Goal: Check status: Check status

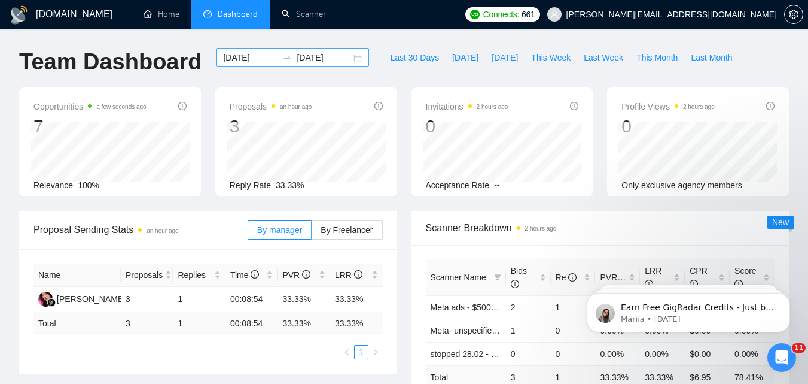
click at [245, 58] on input "[DATE]" at bounding box center [250, 57] width 54 height 13
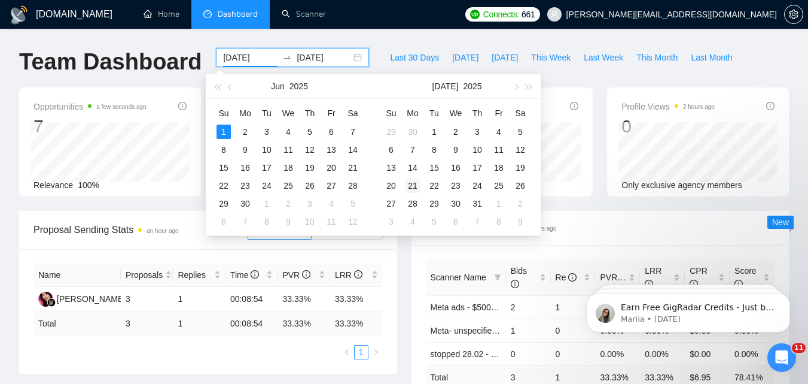
click at [516, 83] on button "button" at bounding box center [515, 86] width 13 height 24
type input "[DATE]"
drag, startPoint x: 417, startPoint y: 181, endPoint x: 415, endPoint y: 206, distance: 25.2
click at [417, 182] on div "18" at bounding box center [413, 185] width 14 height 14
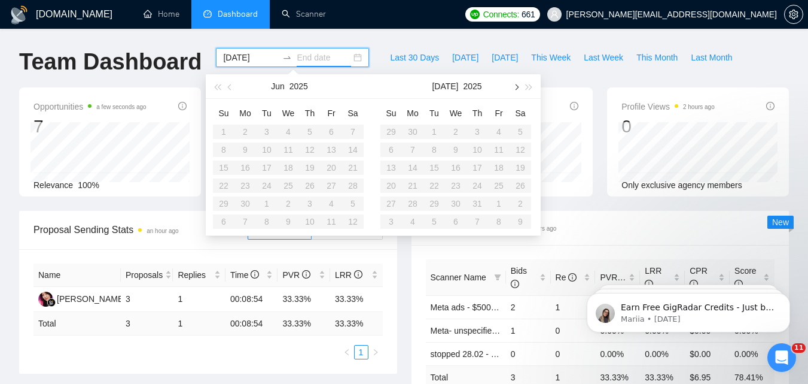
click at [516, 87] on span "button" at bounding box center [516, 87] width 6 height 6
type input "[DATE]"
click at [418, 203] on div "25" at bounding box center [413, 203] width 14 height 14
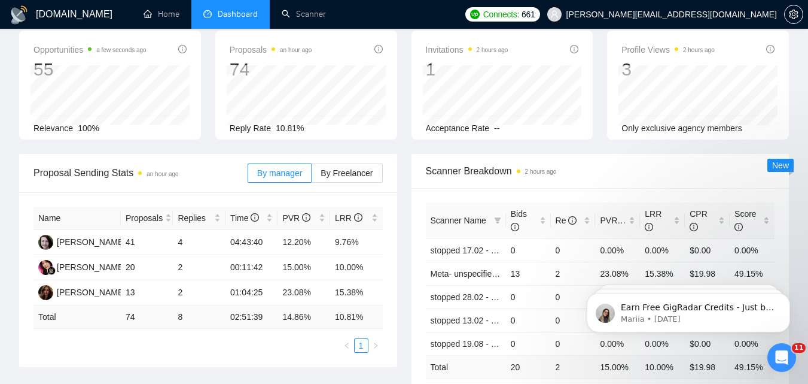
scroll to position [60, 0]
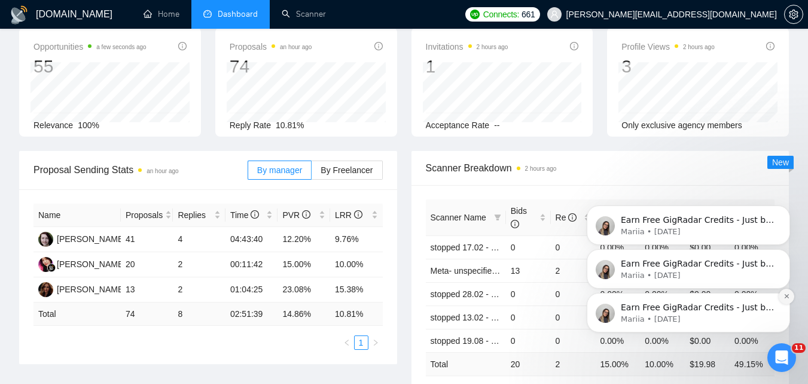
click at [790, 295] on icon "Dismiss notification" at bounding box center [787, 296] width 7 height 7
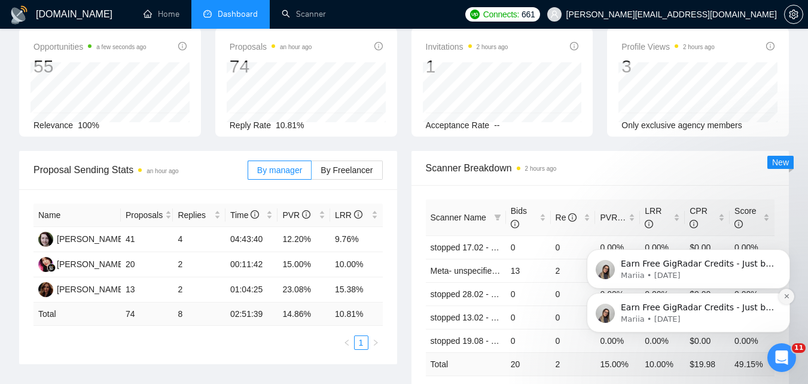
click at [788, 294] on icon "Dismiss notification" at bounding box center [787, 296] width 7 height 7
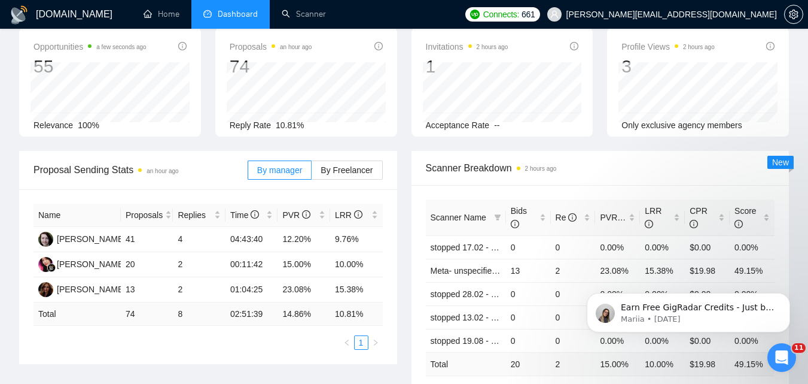
click at [788, 294] on icon "Dismiss notification" at bounding box center [787, 296] width 5 height 5
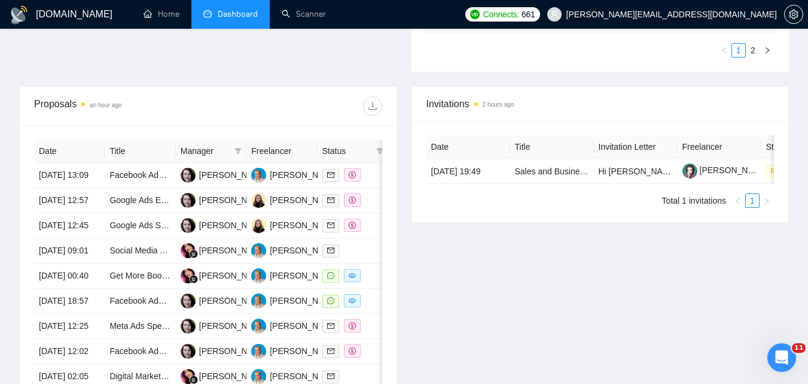
scroll to position [419, 0]
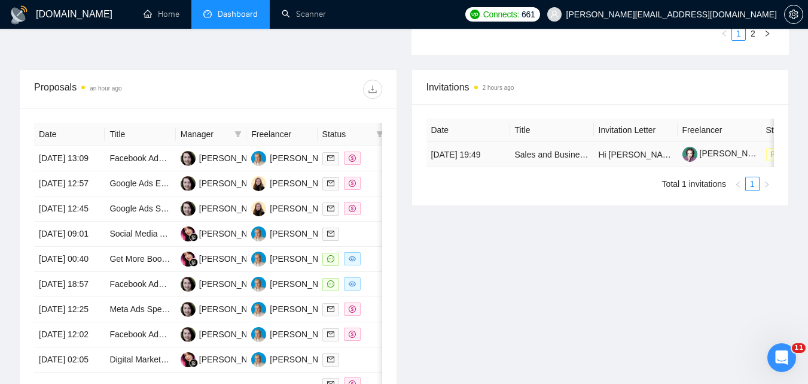
click at [506, 167] on div "Date Title Invitation Letter Freelancer Status [DATE] 19:49 Sales and Business …" at bounding box center [601, 142] width 348 height 48
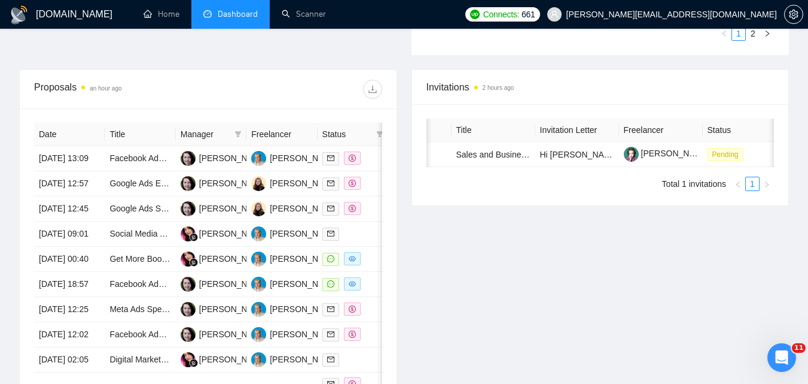
scroll to position [0, 64]
click at [559, 177] on div "Date Title Invitation Letter Freelancer Status [DATE] 19:49 Sales and Business …" at bounding box center [601, 154] width 348 height 72
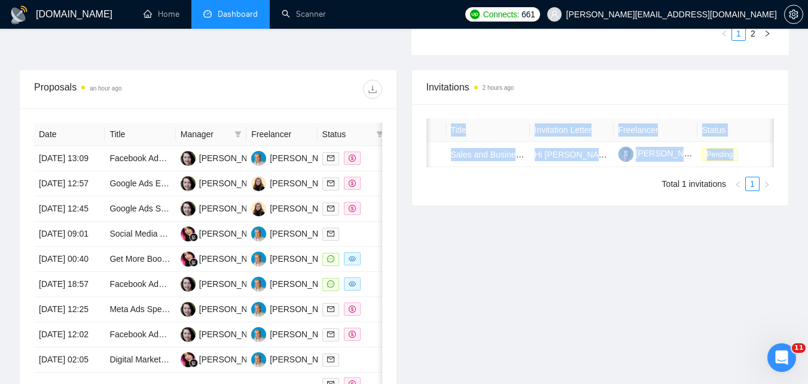
drag, startPoint x: 539, startPoint y: 175, endPoint x: 499, endPoint y: 170, distance: 40.5
click at [499, 170] on div "Date Title Invitation Letter Freelancer Status [DATE] 19:49 Sales and Business …" at bounding box center [601, 154] width 348 height 72
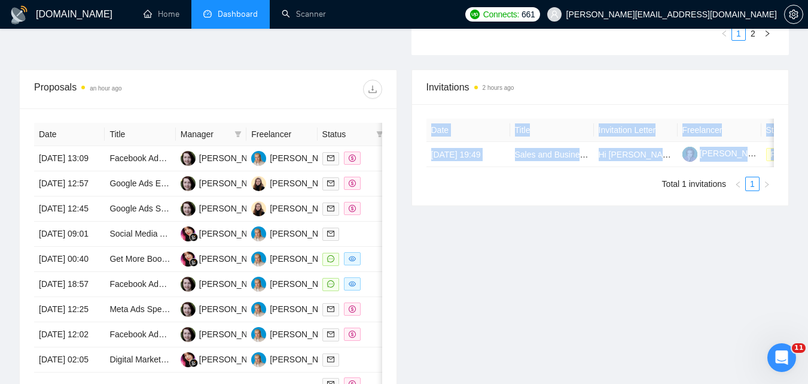
click at [484, 190] on ul "Total 1 invitations 1" at bounding box center [601, 184] width 348 height 14
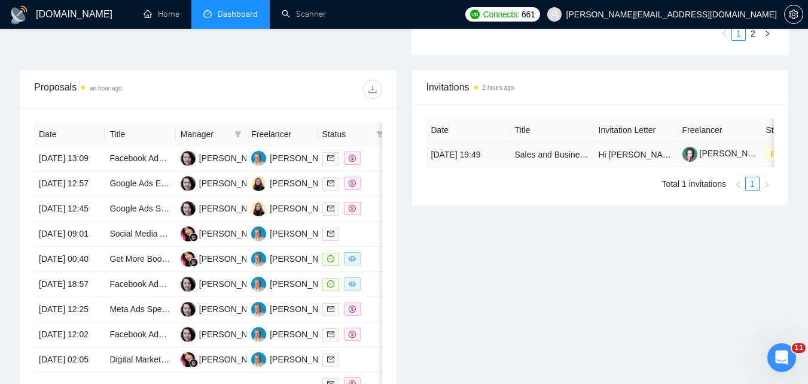
click at [430, 225] on div "Invitations 2 hours ago Date Title Invitation Letter Freelancer Status [DATE] 1…" at bounding box center [601, 260] width 393 height 383
click at [238, 138] on span at bounding box center [238, 134] width 12 height 18
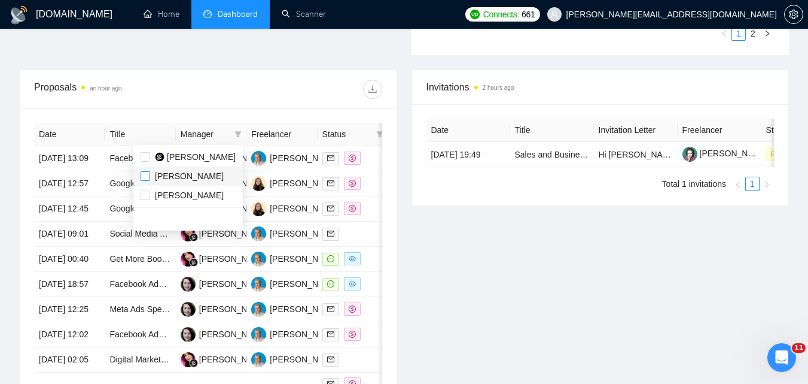
click at [147, 176] on input "checkbox" at bounding box center [146, 176] width 10 height 10
checkbox input "false"
drag, startPoint x: 145, startPoint y: 200, endPoint x: 166, endPoint y: 207, distance: 22.0
click at [145, 200] on label at bounding box center [146, 195] width 10 height 13
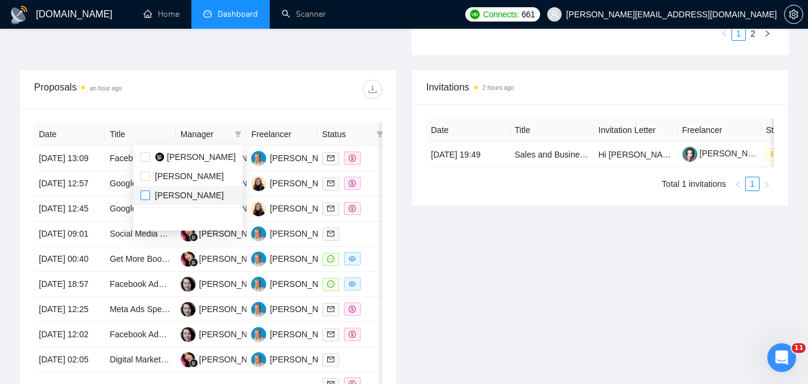
click at [145, 200] on input "checkbox" at bounding box center [146, 195] width 10 height 10
click at [144, 191] on input "checkbox" at bounding box center [146, 195] width 10 height 10
checkbox input "true"
click at [147, 174] on input "checkbox" at bounding box center [146, 176] width 10 height 10
drag, startPoint x: 147, startPoint y: 174, endPoint x: 209, endPoint y: 194, distance: 65.7
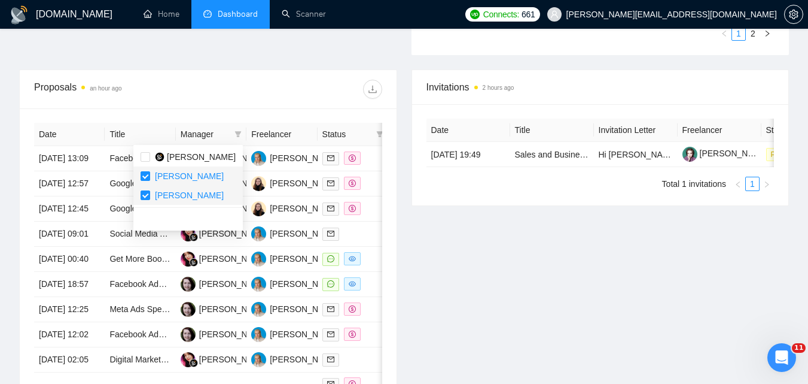
click at [147, 174] on input "checkbox" at bounding box center [146, 176] width 10 height 10
click at [143, 178] on input "checkbox" at bounding box center [146, 176] width 10 height 10
checkbox input "true"
click at [422, 242] on div "Invitations 2 hours ago Date Title Invitation Letter Freelancer Status [DATE] 1…" at bounding box center [601, 260] width 393 height 383
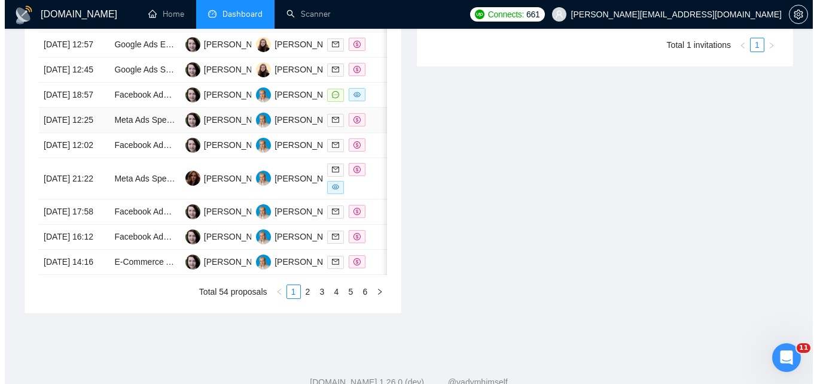
scroll to position [598, 0]
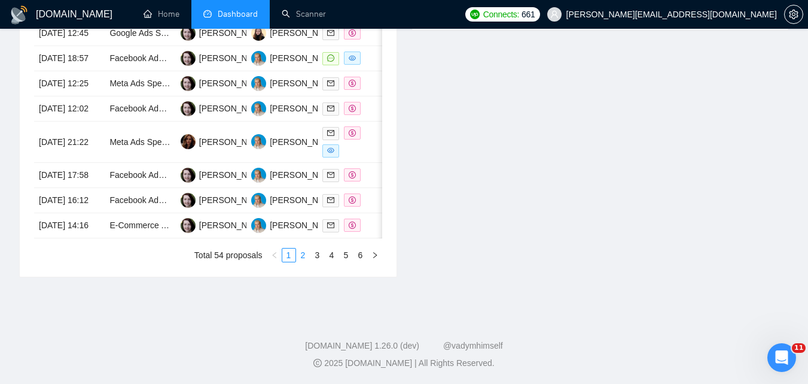
click at [303, 262] on link "2" at bounding box center [303, 254] width 13 height 13
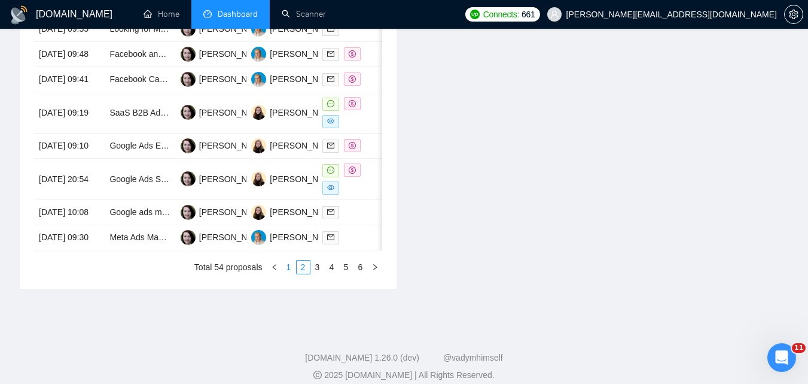
click at [289, 273] on link "1" at bounding box center [288, 266] width 13 height 13
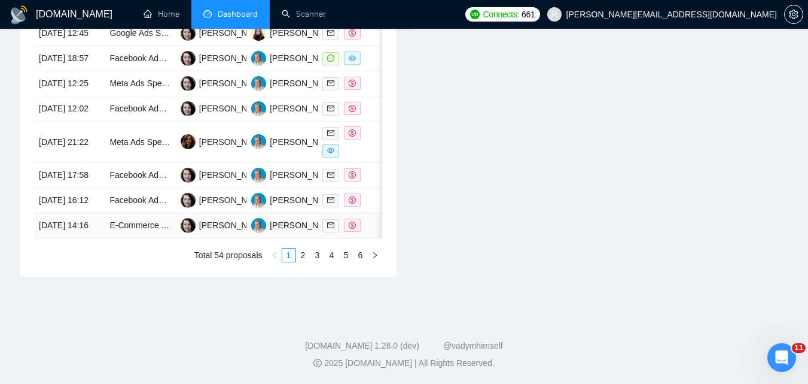
click at [370, 232] on div at bounding box center [353, 225] width 61 height 14
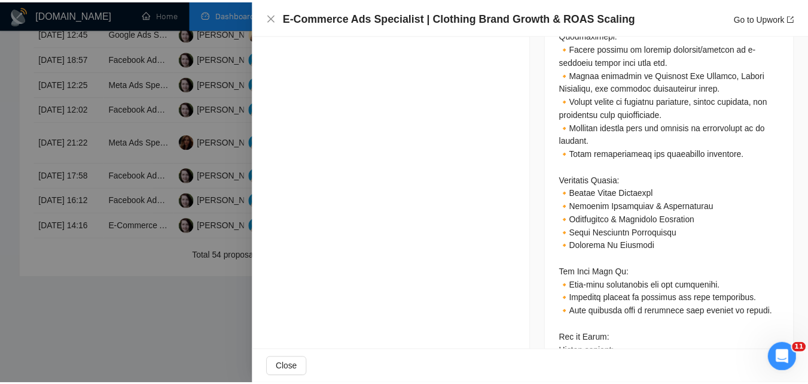
scroll to position [1048, 0]
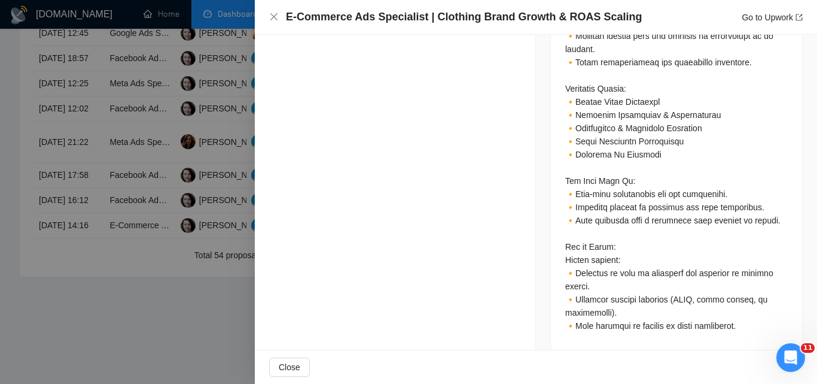
click at [156, 233] on div at bounding box center [408, 192] width 817 height 384
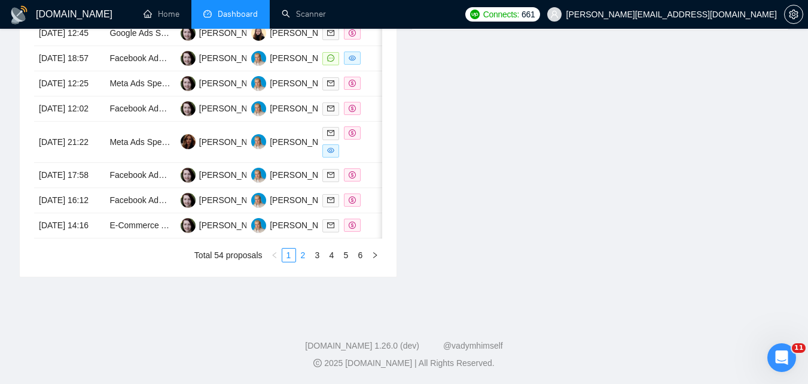
click at [305, 262] on link "2" at bounding box center [303, 254] width 13 height 13
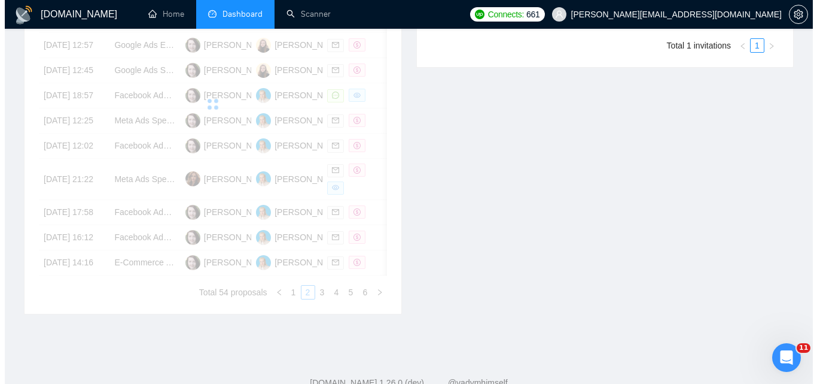
scroll to position [479, 0]
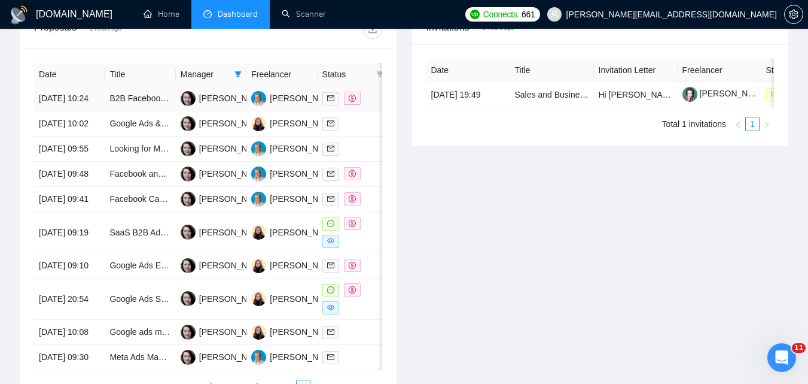
click at [370, 103] on div at bounding box center [353, 99] width 61 height 14
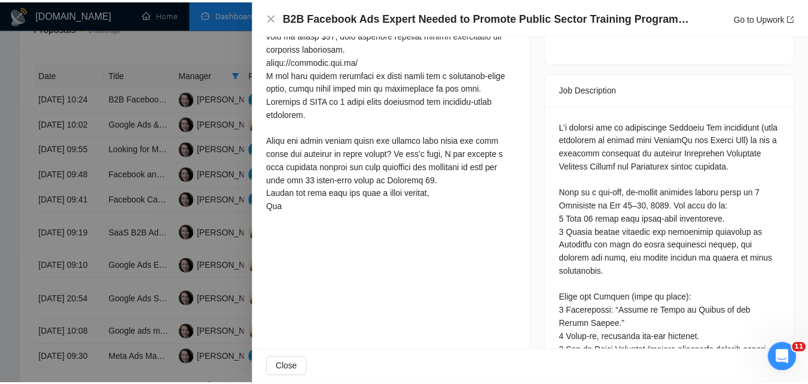
scroll to position [450, 0]
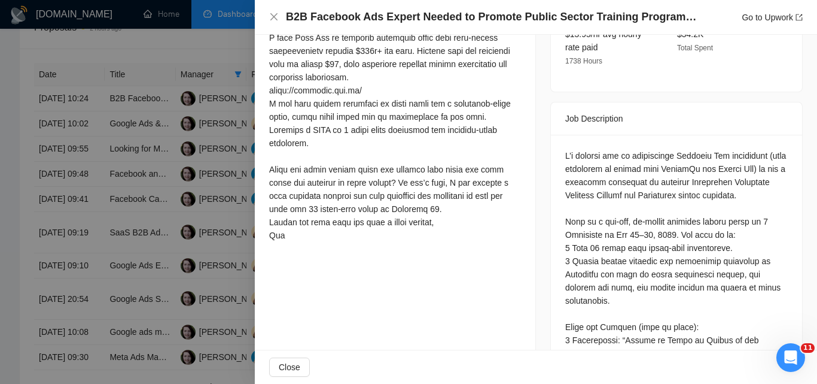
click at [147, 206] on div at bounding box center [408, 192] width 817 height 384
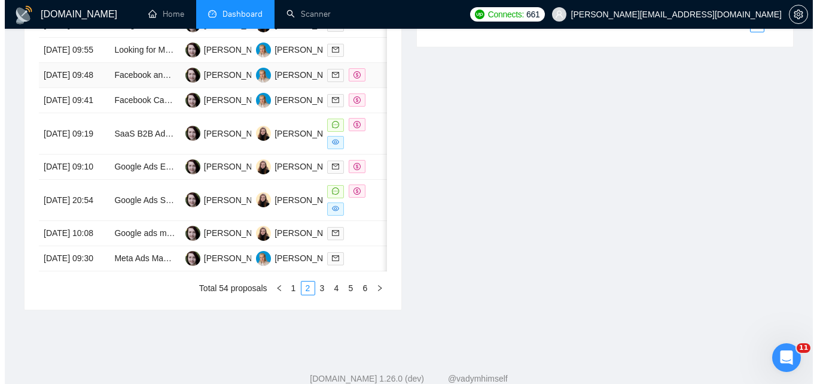
scroll to position [598, 0]
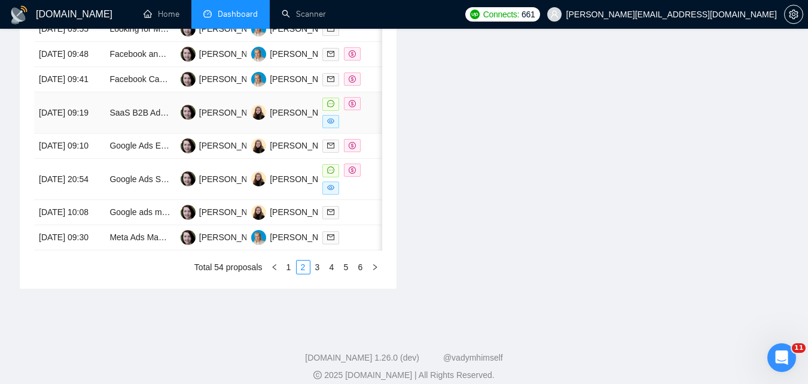
click at [370, 128] on div at bounding box center [353, 112] width 61 height 31
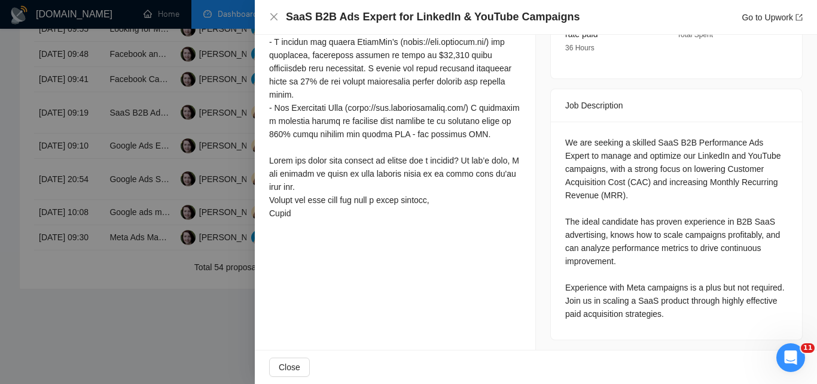
click at [118, 209] on div at bounding box center [408, 192] width 817 height 384
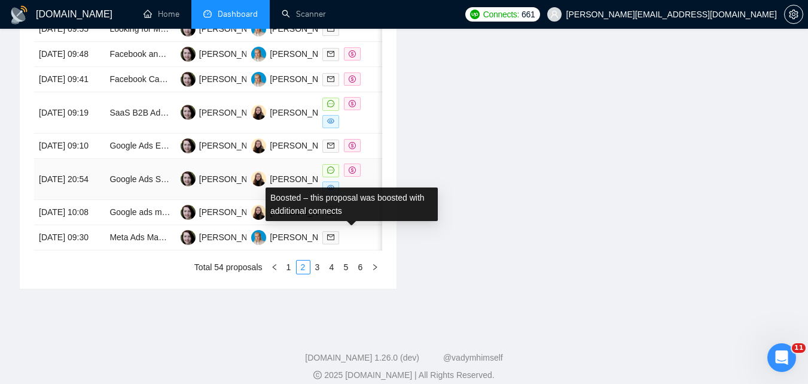
click at [363, 218] on div "Boosted – this proposal was boosted with additional connects" at bounding box center [352, 204] width 172 height 34
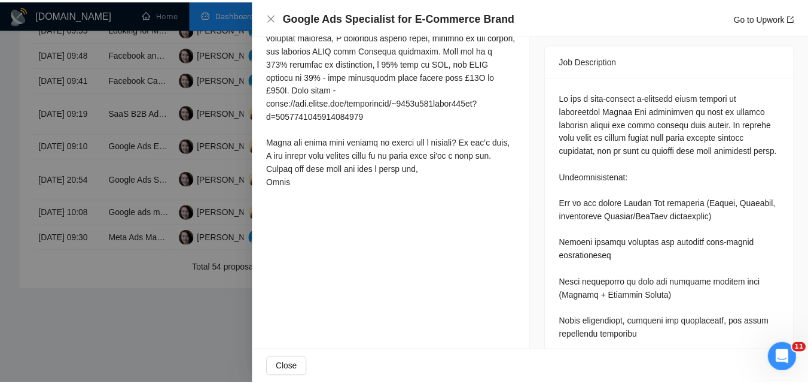
scroll to position [570, 0]
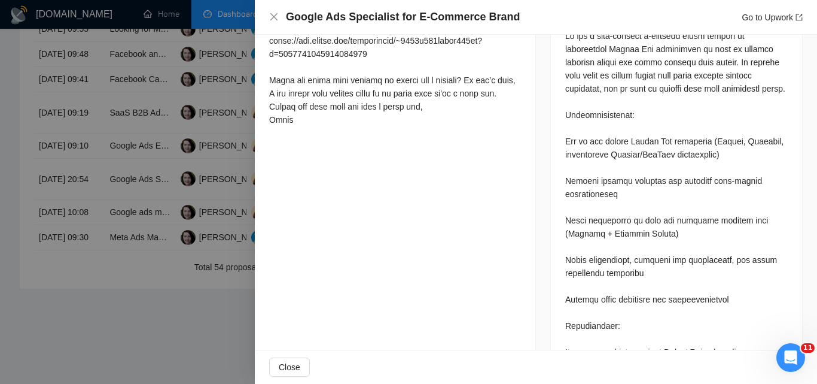
click at [210, 217] on div at bounding box center [408, 192] width 817 height 384
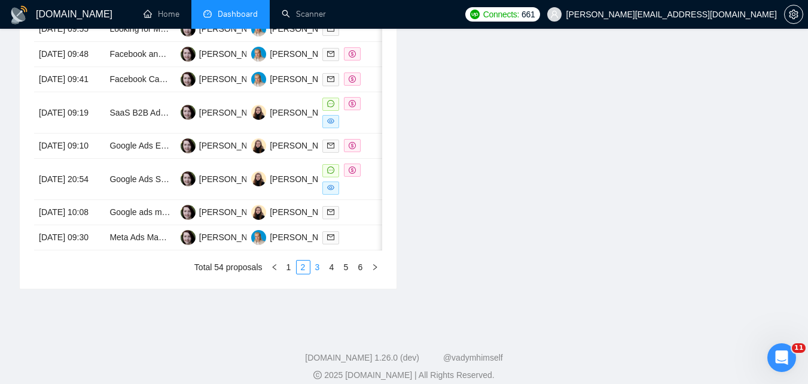
click at [324, 273] on link "3" at bounding box center [317, 266] width 13 height 13
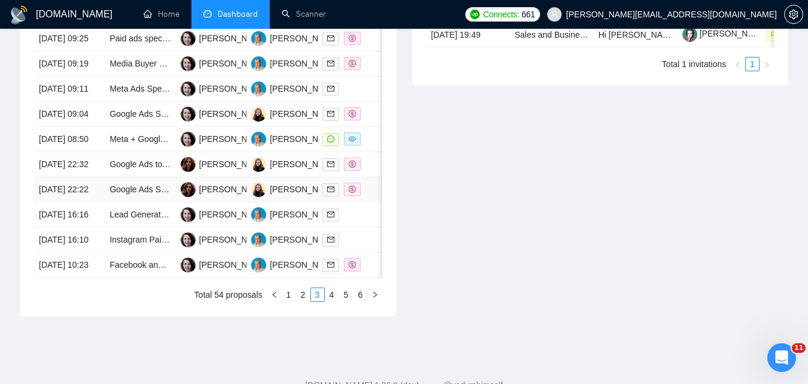
scroll to position [419, 0]
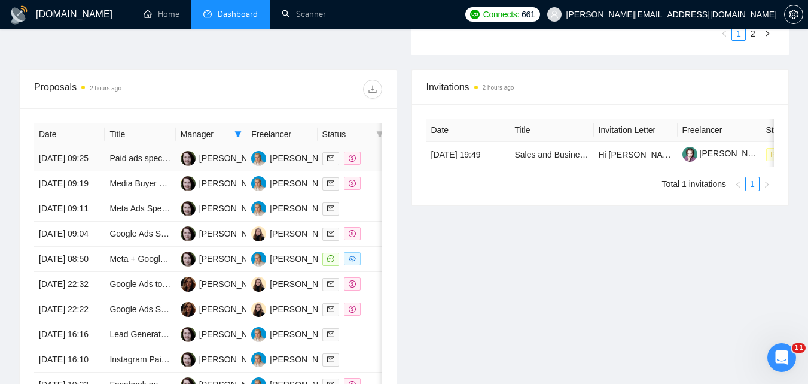
click at [375, 165] on div at bounding box center [353, 158] width 61 height 14
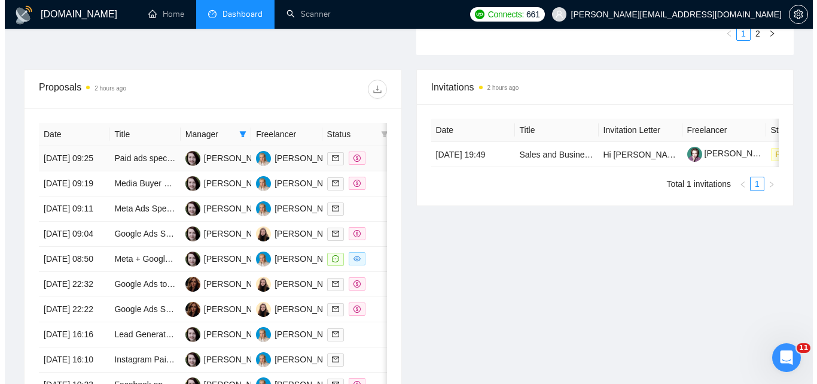
scroll to position [383, 0]
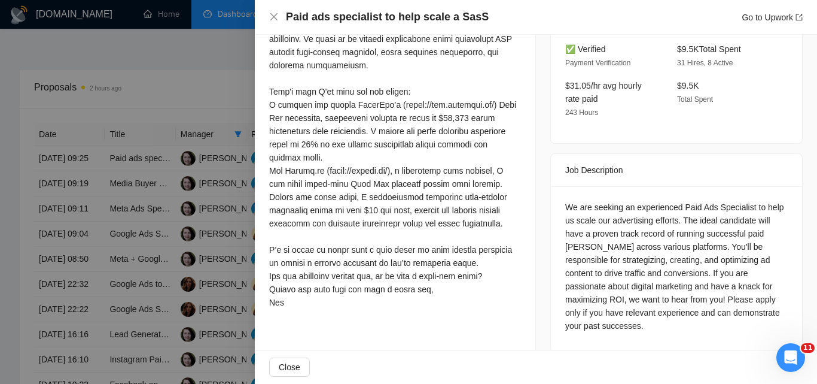
click at [128, 219] on div at bounding box center [408, 192] width 817 height 384
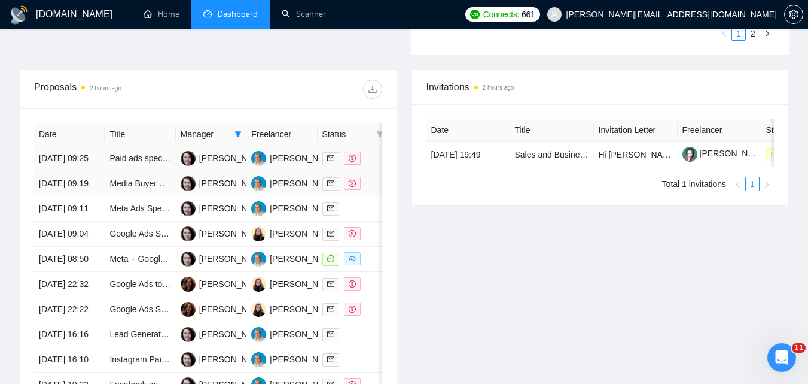
click at [378, 161] on div at bounding box center [353, 158] width 61 height 14
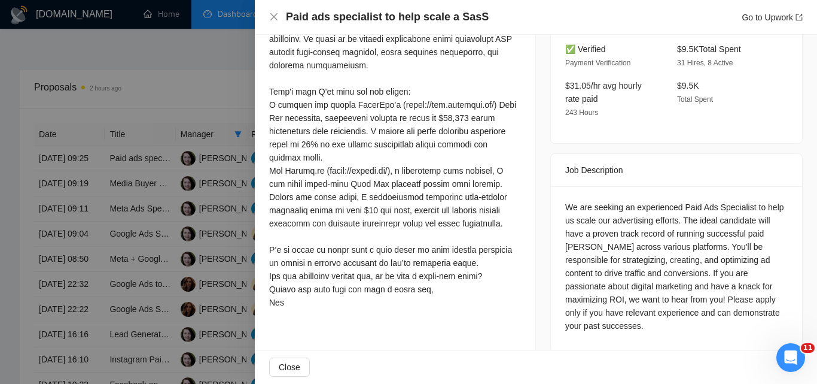
click at [158, 208] on div at bounding box center [408, 192] width 817 height 384
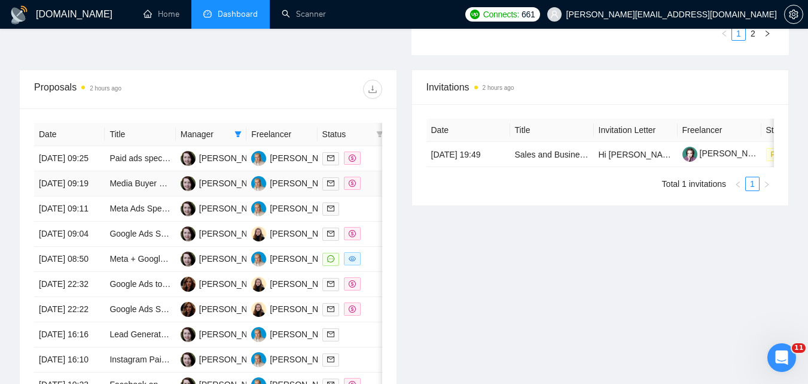
click at [377, 190] on div at bounding box center [353, 184] width 61 height 14
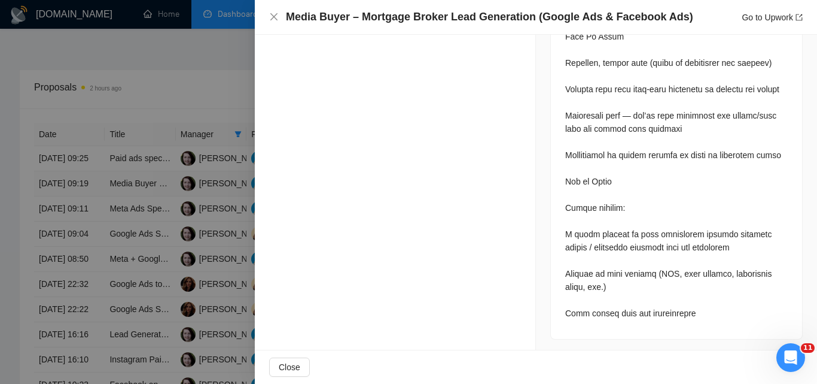
scroll to position [1239, 0]
click at [186, 214] on div at bounding box center [408, 192] width 817 height 384
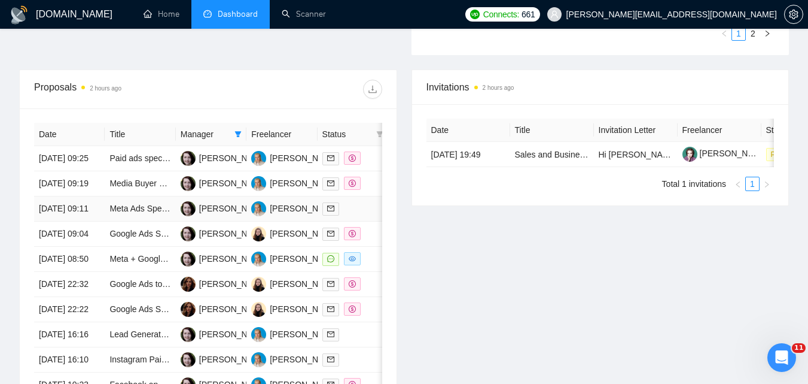
click at [362, 215] on div at bounding box center [353, 209] width 61 height 14
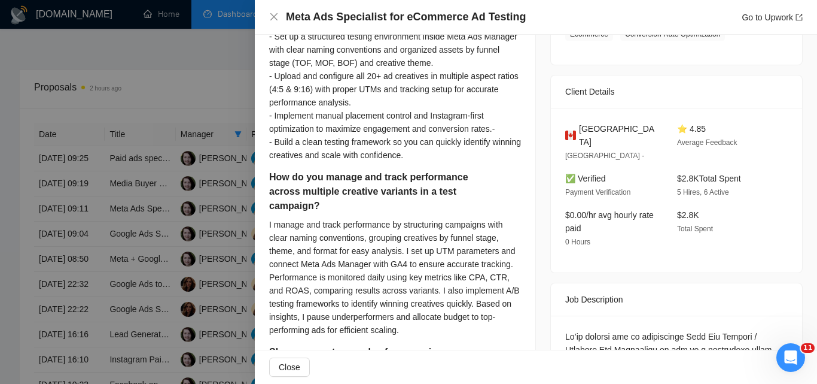
scroll to position [234, 0]
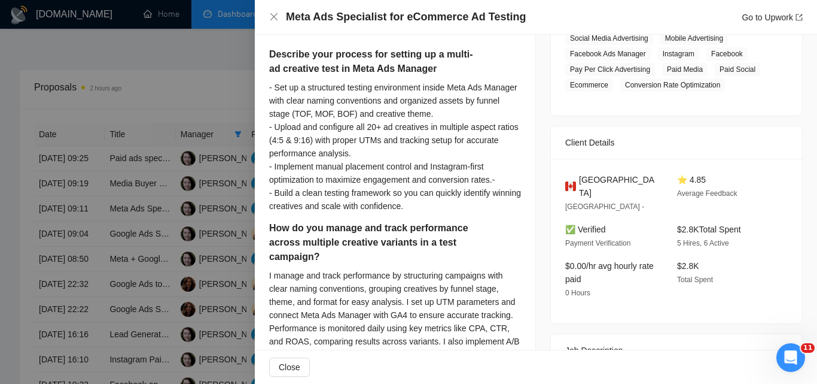
click at [135, 215] on div at bounding box center [408, 192] width 817 height 384
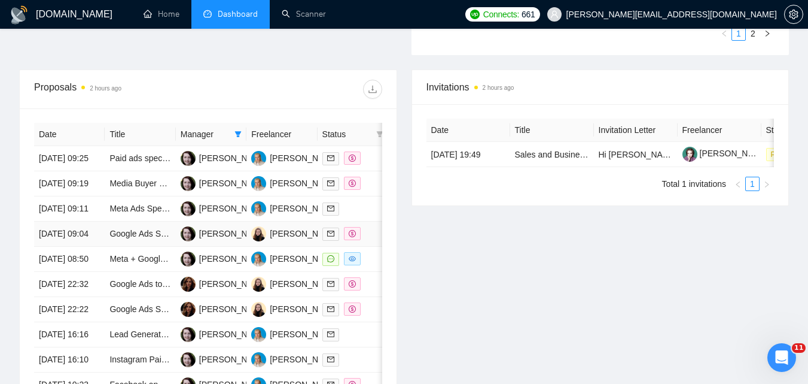
click at [368, 241] on div at bounding box center [353, 234] width 61 height 14
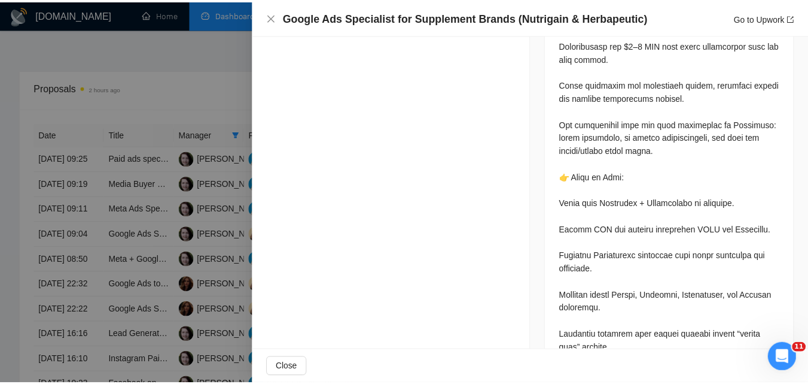
scroll to position [1072, 0]
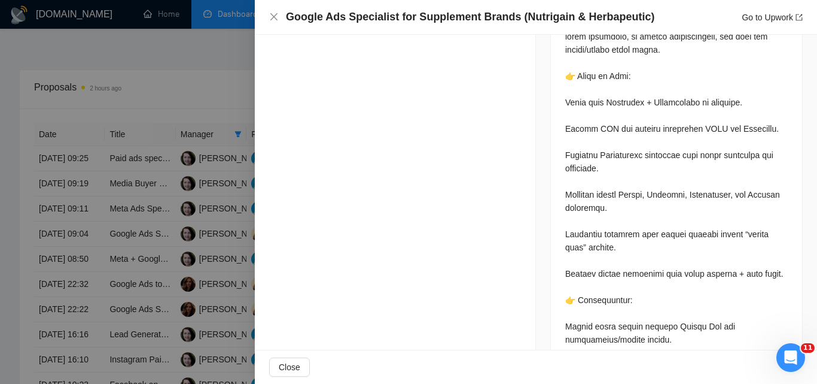
click at [185, 232] on div at bounding box center [408, 192] width 817 height 384
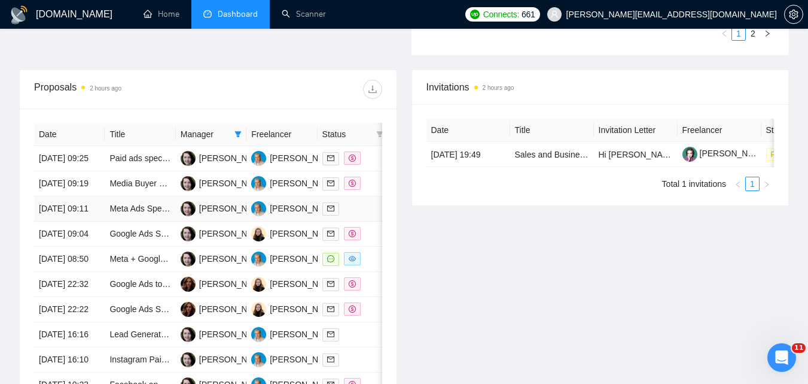
scroll to position [539, 0]
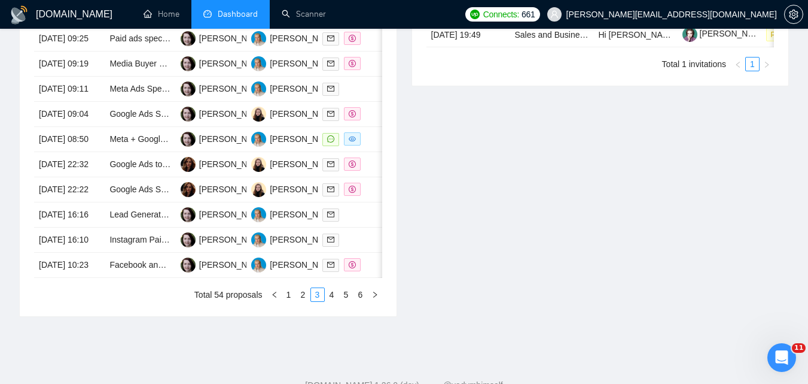
click at [383, 180] on div "Date Title Manager Freelancer Status [DATE] 09:25 Paid ads specialist to help s…" at bounding box center [208, 152] width 377 height 327
click at [378, 152] on td at bounding box center [353, 139] width 71 height 25
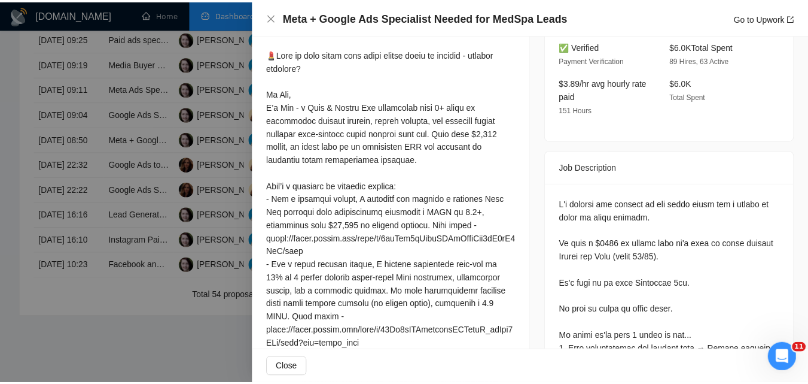
scroll to position [454, 0]
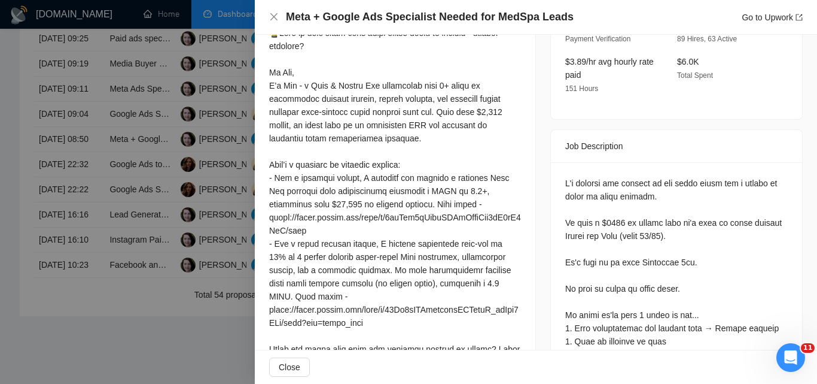
click at [172, 210] on div at bounding box center [408, 192] width 817 height 384
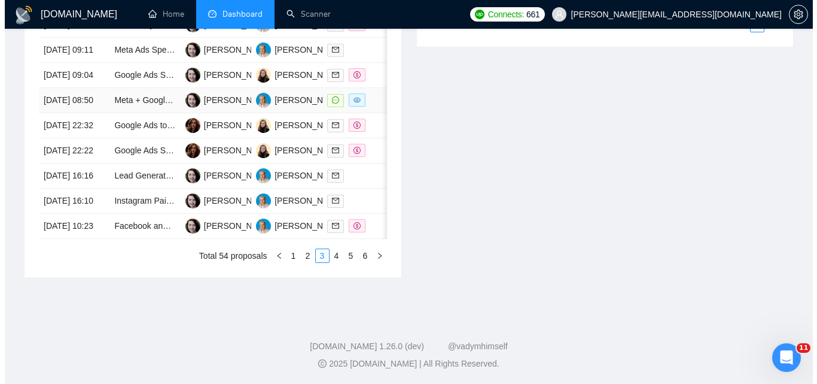
scroll to position [598, 0]
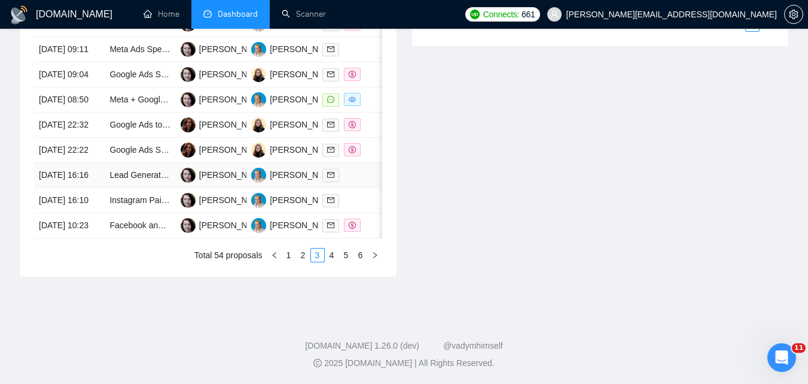
click at [366, 182] on div at bounding box center [353, 175] width 61 height 14
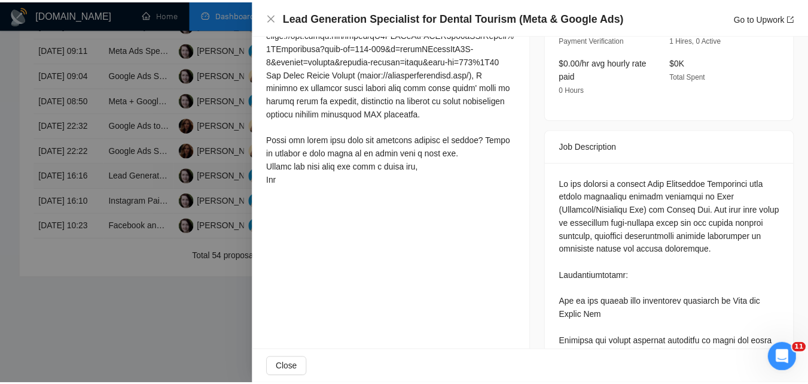
scroll to position [513, 0]
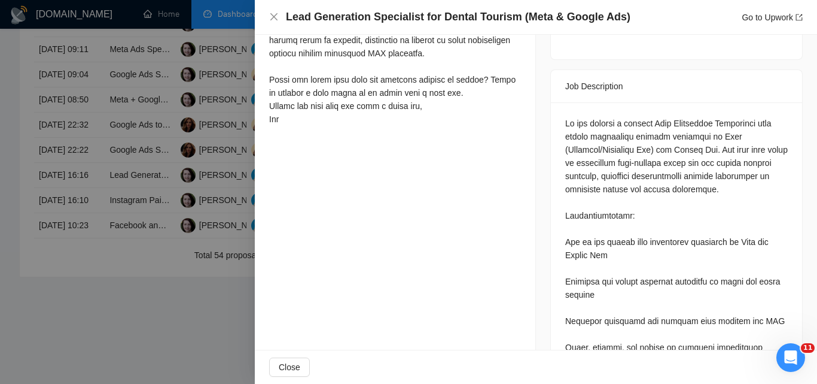
click at [144, 242] on div at bounding box center [408, 192] width 817 height 384
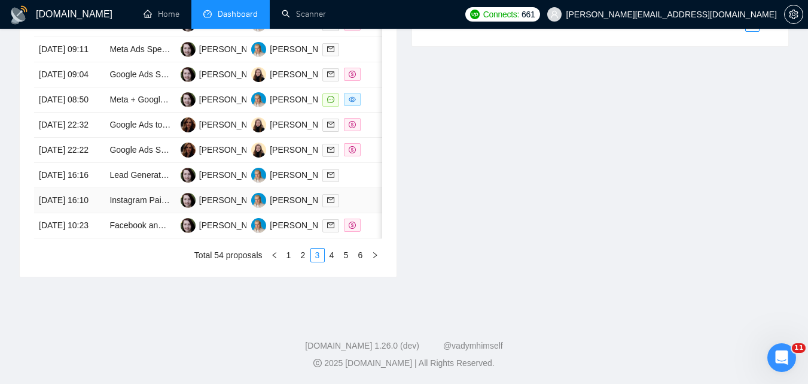
click at [353, 207] on div at bounding box center [353, 200] width 61 height 14
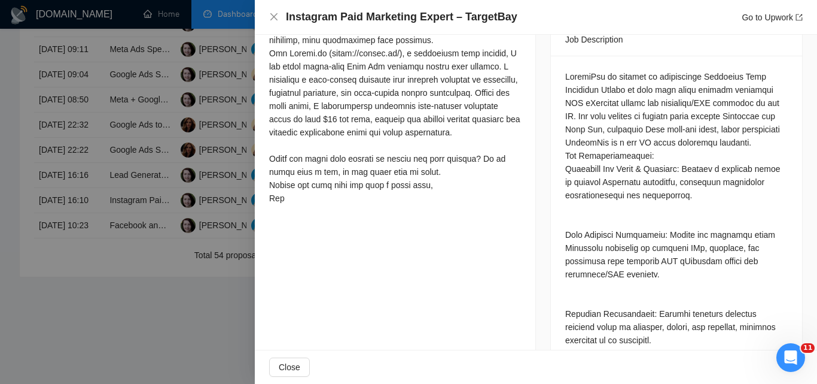
click at [184, 246] on div at bounding box center [408, 192] width 817 height 384
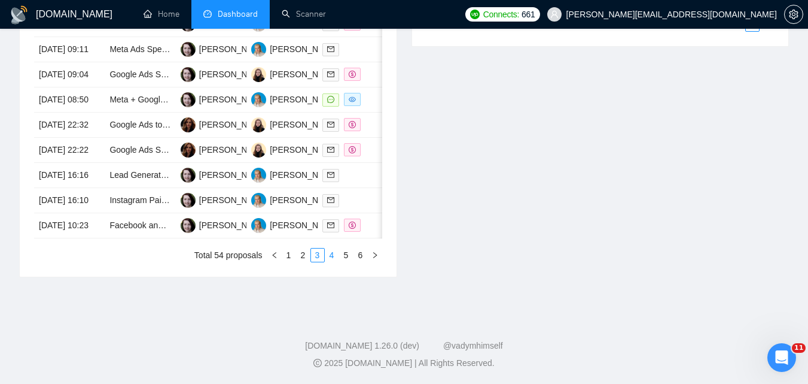
click at [333, 262] on link "4" at bounding box center [332, 254] width 13 height 13
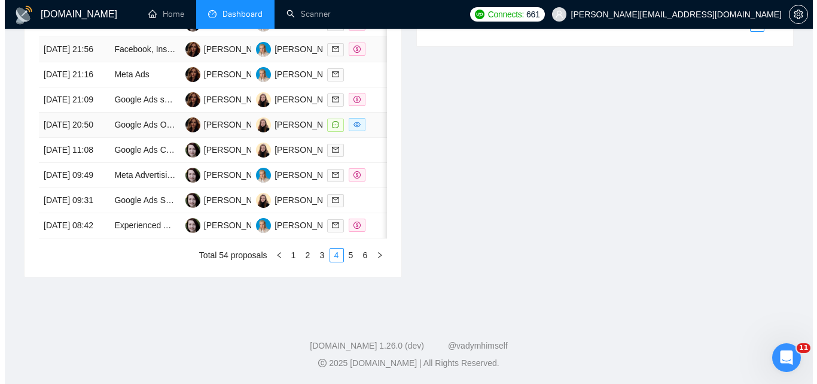
scroll to position [598, 0]
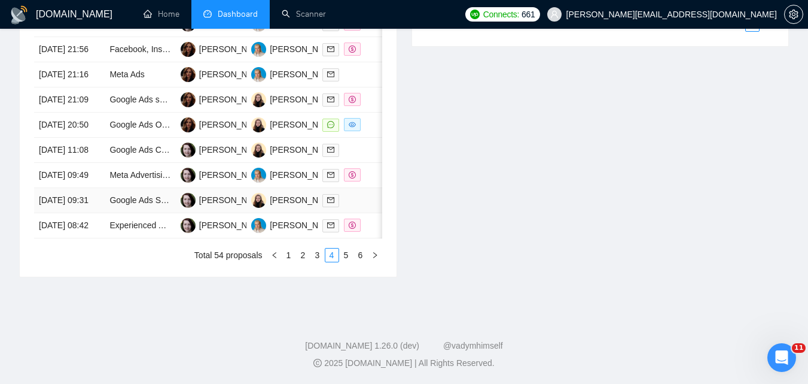
click at [379, 213] on td at bounding box center [353, 200] width 71 height 25
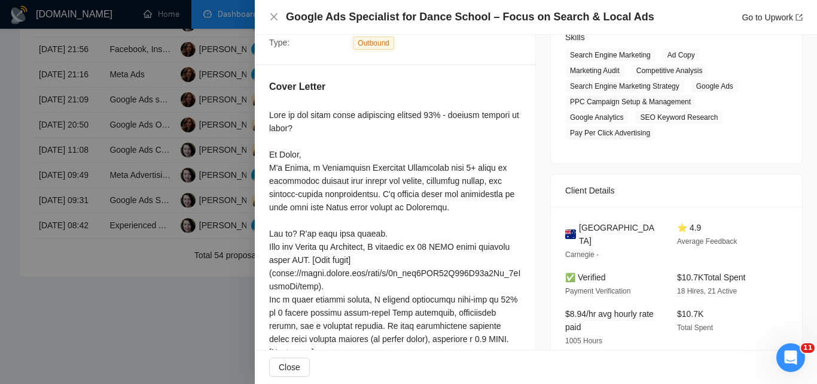
scroll to position [35, 0]
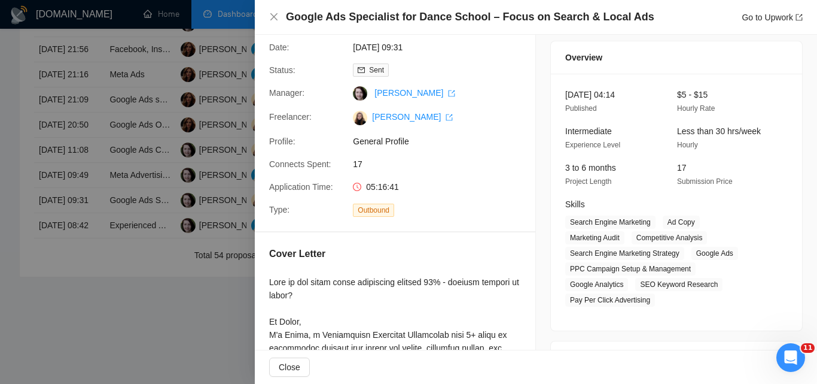
click at [206, 239] on div at bounding box center [408, 192] width 817 height 384
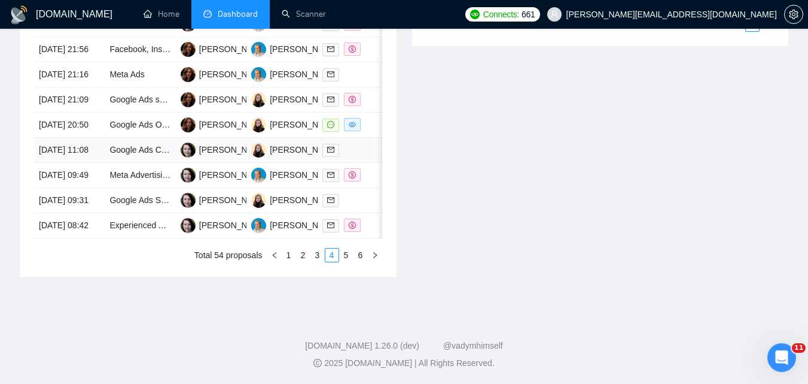
click at [352, 163] on td at bounding box center [353, 150] width 71 height 25
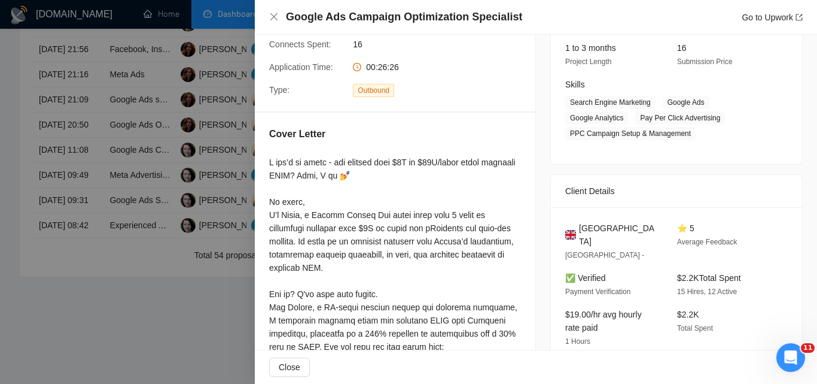
scroll to position [214, 0]
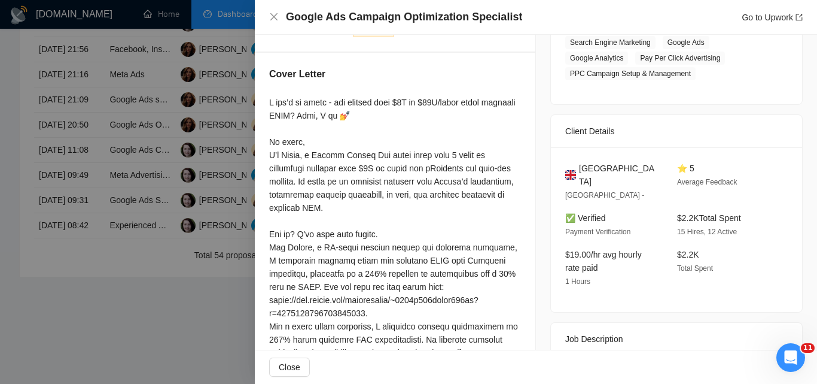
click at [144, 233] on div at bounding box center [408, 192] width 817 height 384
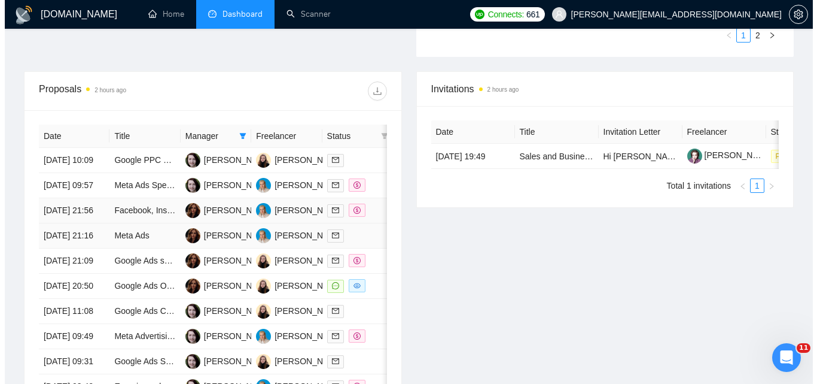
scroll to position [419, 0]
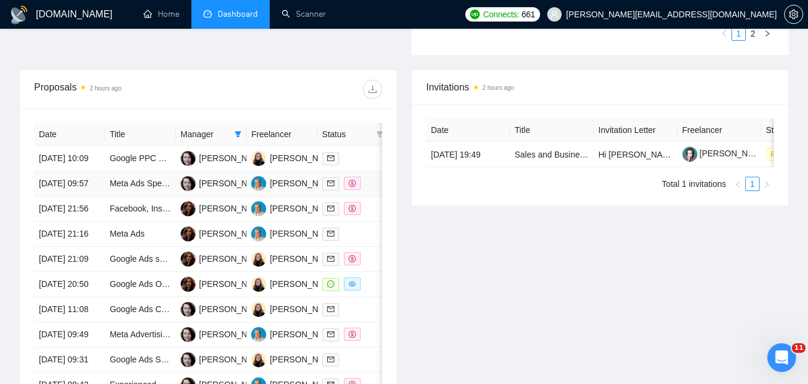
click at [363, 196] on td at bounding box center [353, 183] width 71 height 25
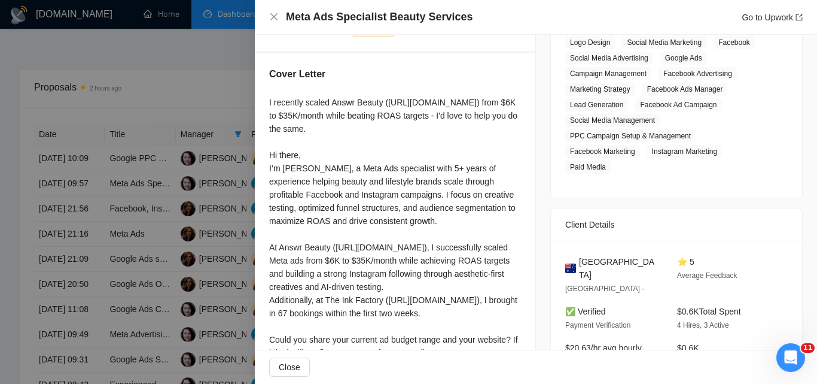
scroll to position [384, 0]
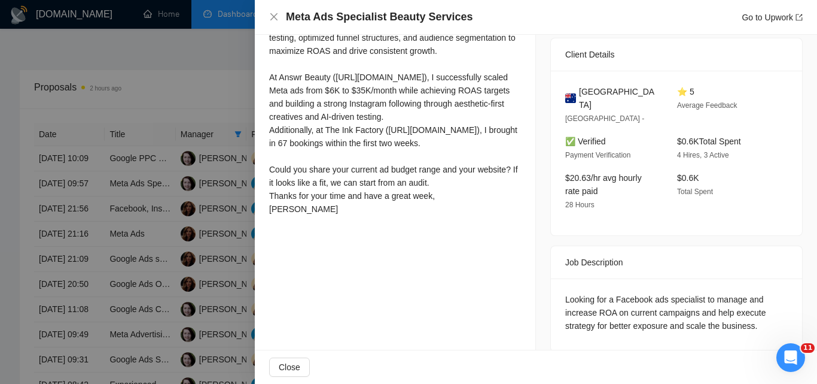
click at [172, 248] on div at bounding box center [408, 192] width 817 height 384
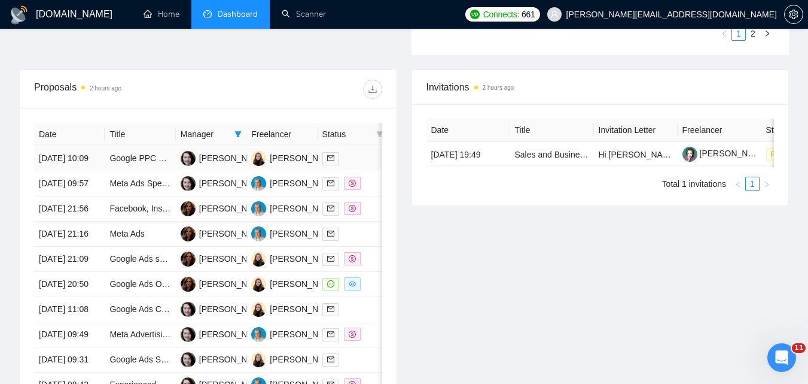
click at [363, 165] on div at bounding box center [353, 158] width 61 height 14
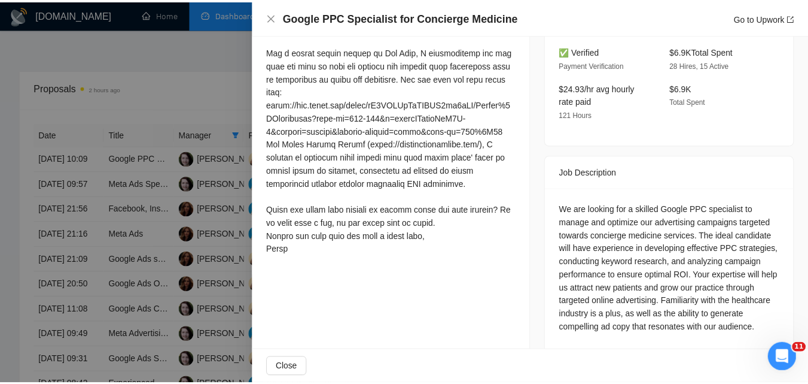
scroll to position [399, 0]
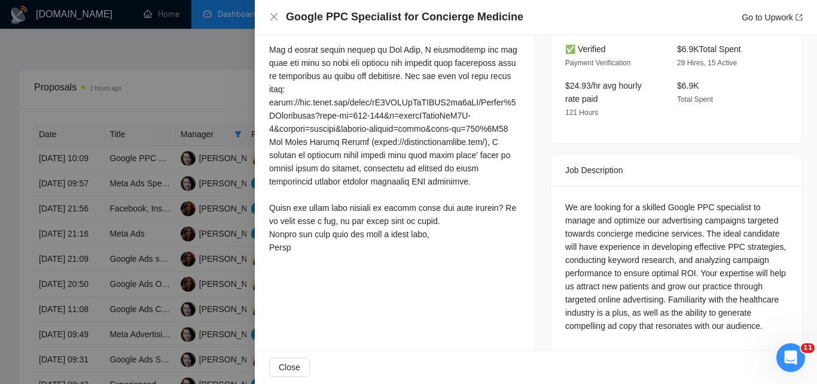
click at [162, 221] on div at bounding box center [408, 192] width 817 height 384
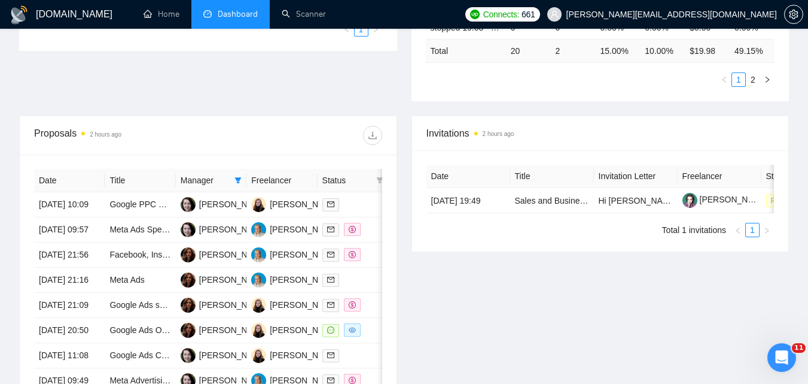
scroll to position [359, 0]
